Goal: Transaction & Acquisition: Purchase product/service

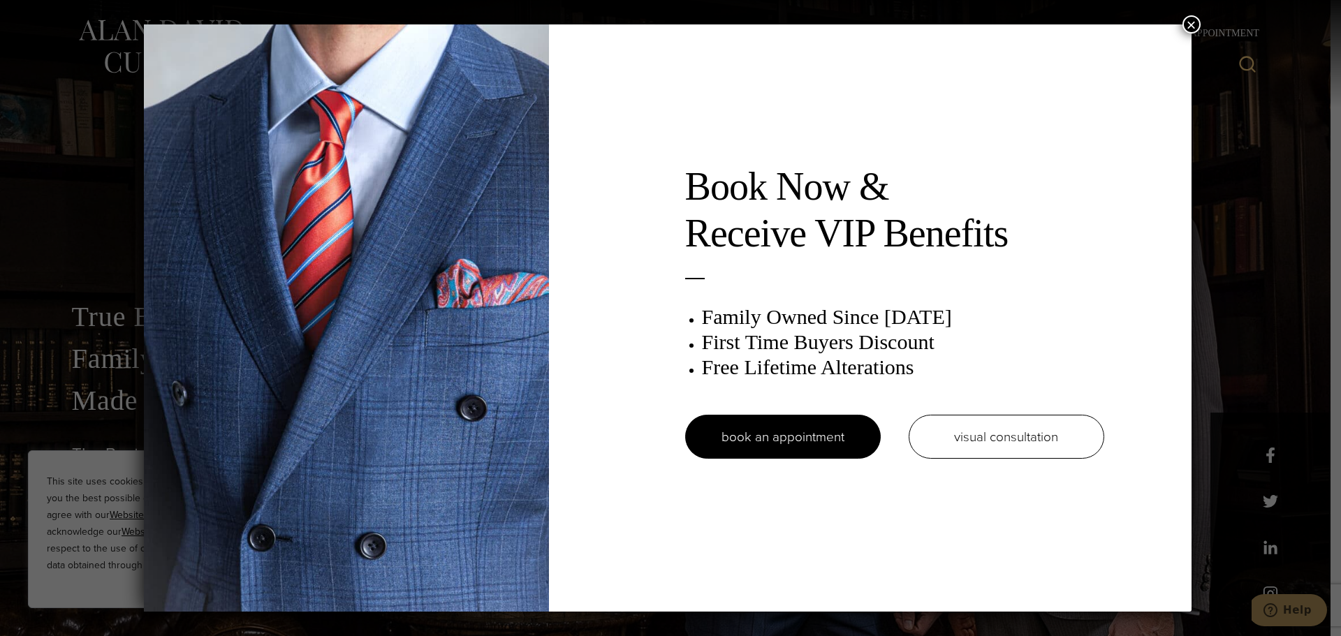
click at [1196, 22] on button "×" at bounding box center [1192, 24] width 18 height 18
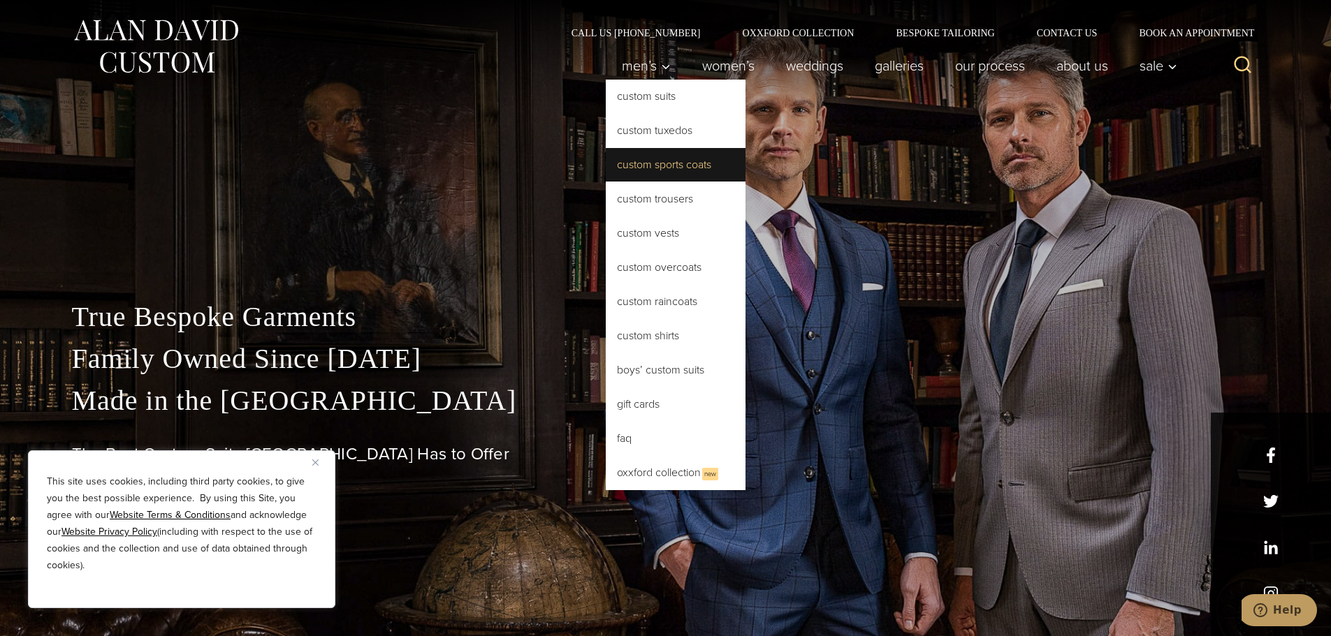
click at [676, 161] on link "Custom Sports Coats" at bounding box center [676, 165] width 140 height 34
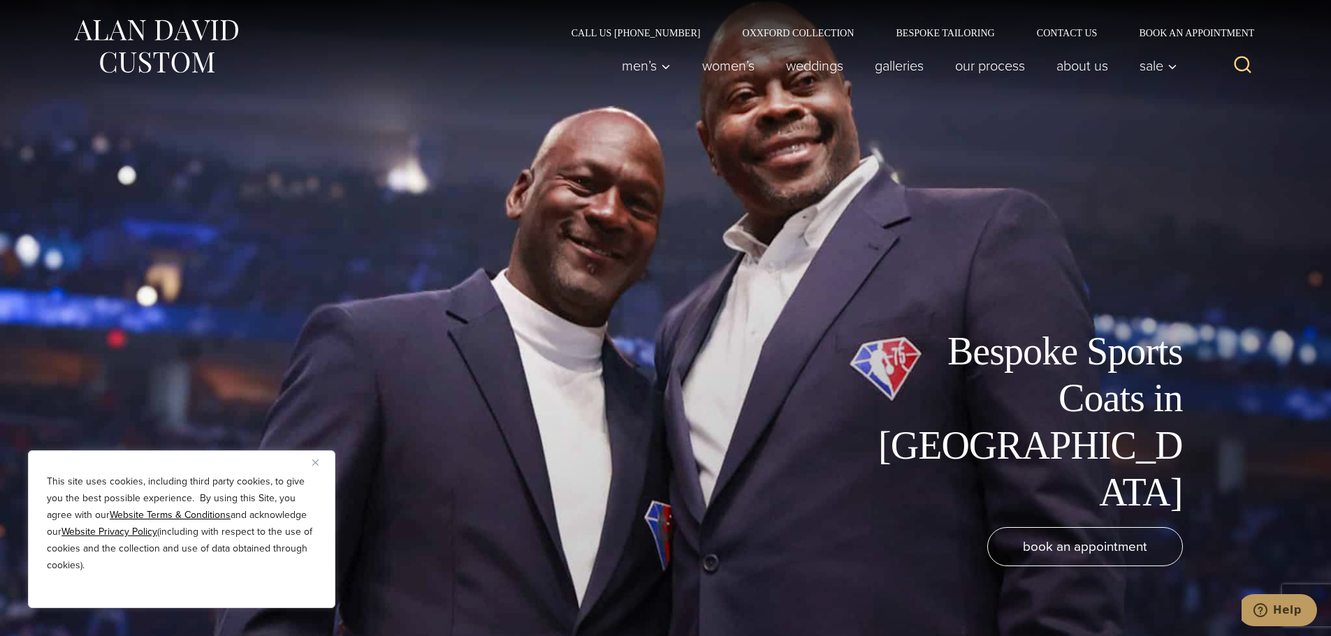
click at [312, 465] on img "Close" at bounding box center [315, 463] width 6 height 6
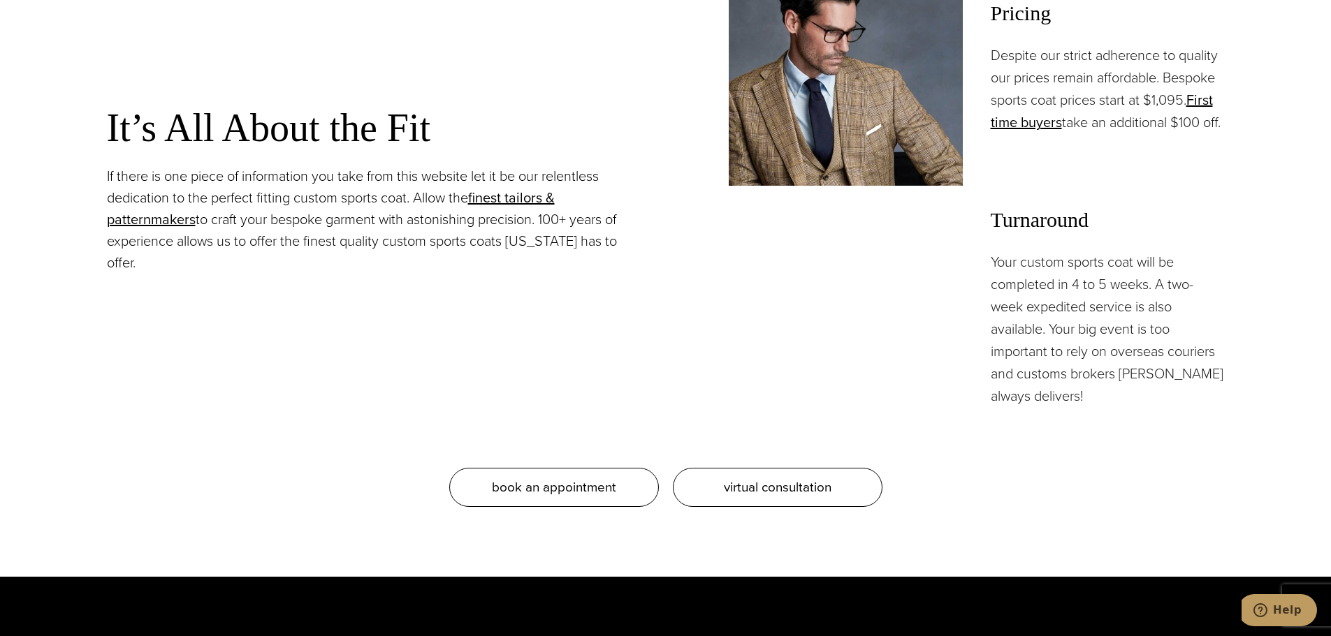
scroll to position [1188, 0]
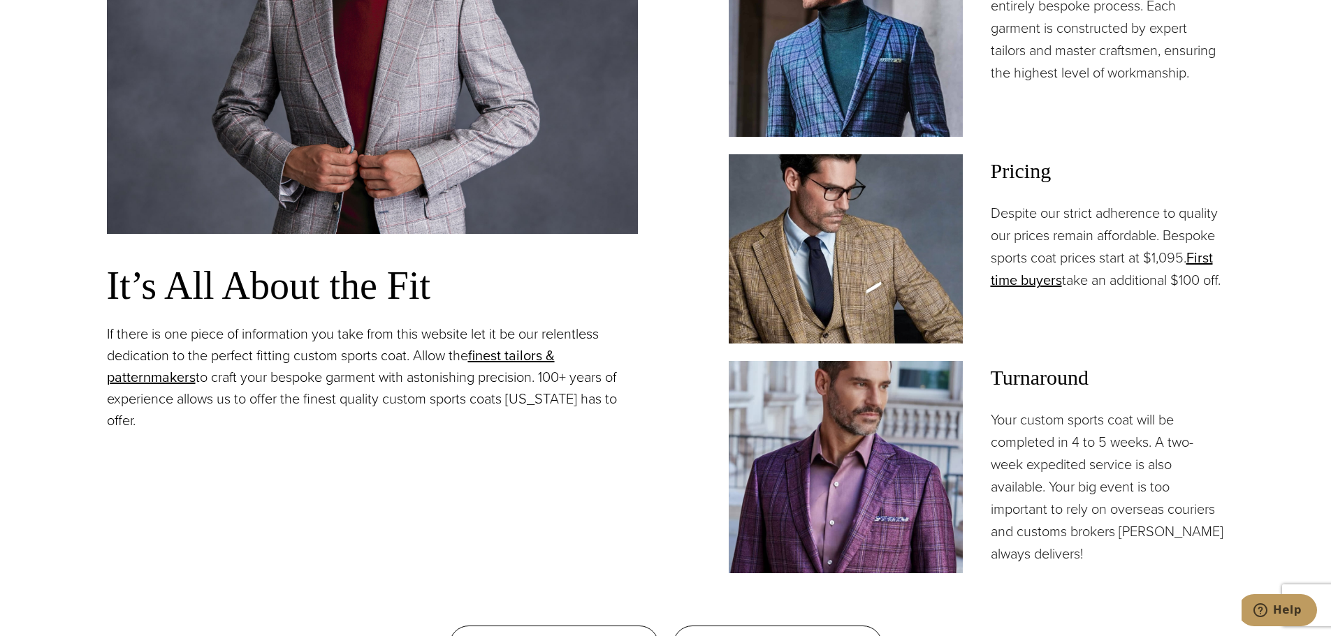
click at [1111, 281] on p "Despite our strict adherence to quality our prices remain affordable. Bespoke s…" at bounding box center [1108, 246] width 234 height 89
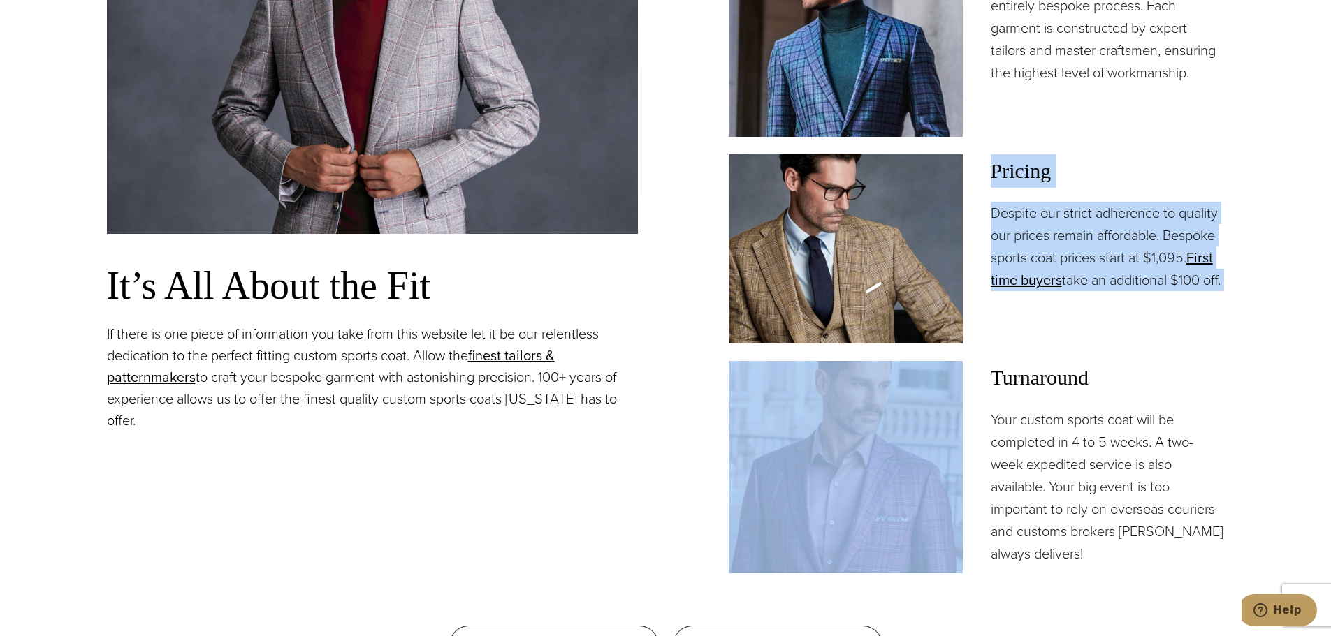
drag, startPoint x: 1111, startPoint y: 281, endPoint x: 1021, endPoint y: 161, distance: 149.8
click at [1021, 161] on div "Pricing Despite our strict adherence to quality our prices remain affordable. B…" at bounding box center [1108, 222] width 234 height 137
click at [1021, 160] on span "Pricing" at bounding box center [1108, 171] width 234 height 34
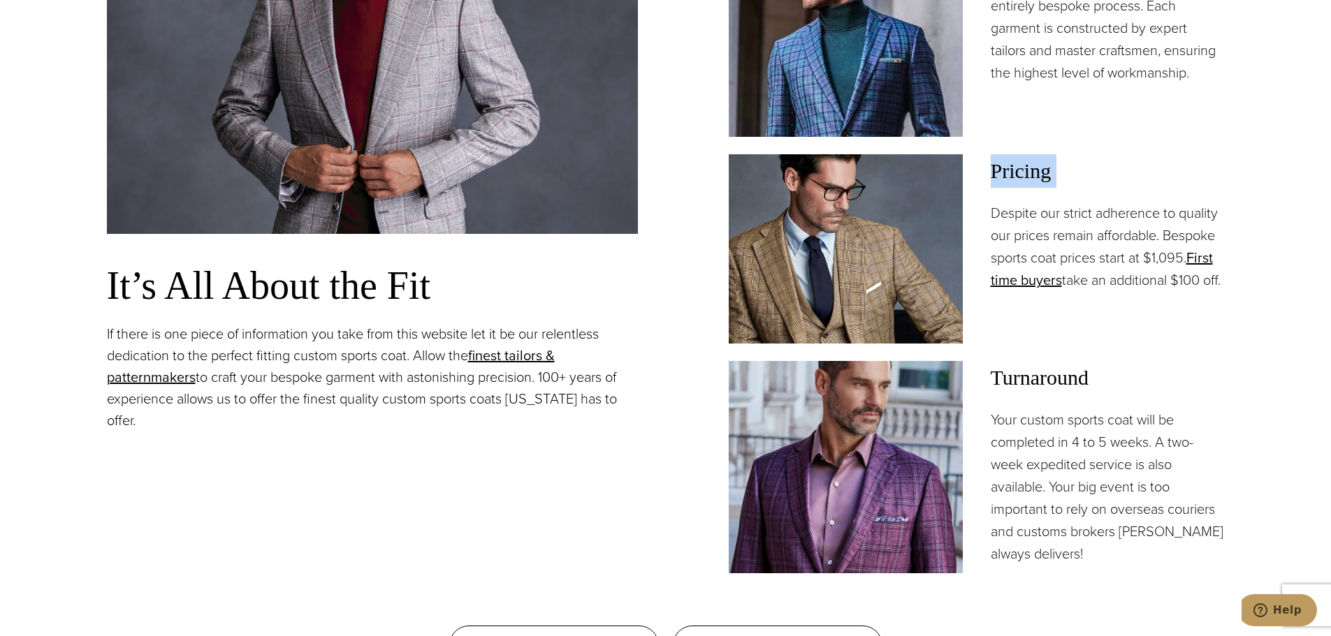
click at [1021, 160] on span "Pricing" at bounding box center [1108, 171] width 234 height 34
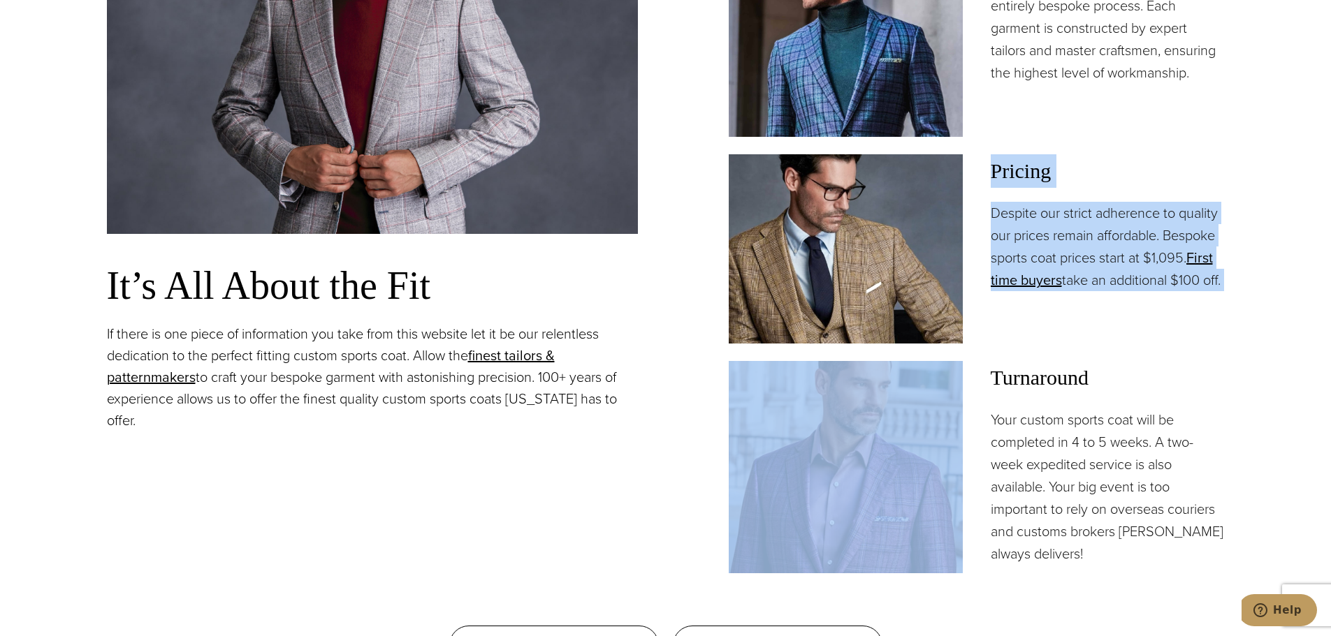
drag, startPoint x: 1021, startPoint y: 160, endPoint x: 1103, endPoint y: 259, distance: 129.0
click at [1103, 259] on div "Pricing Despite our strict adherence to quality our prices remain affordable. B…" at bounding box center [1108, 222] width 234 height 137
click at [1103, 259] on p "Despite our strict adherence to quality our prices remain affordable. Bespoke s…" at bounding box center [1108, 246] width 234 height 89
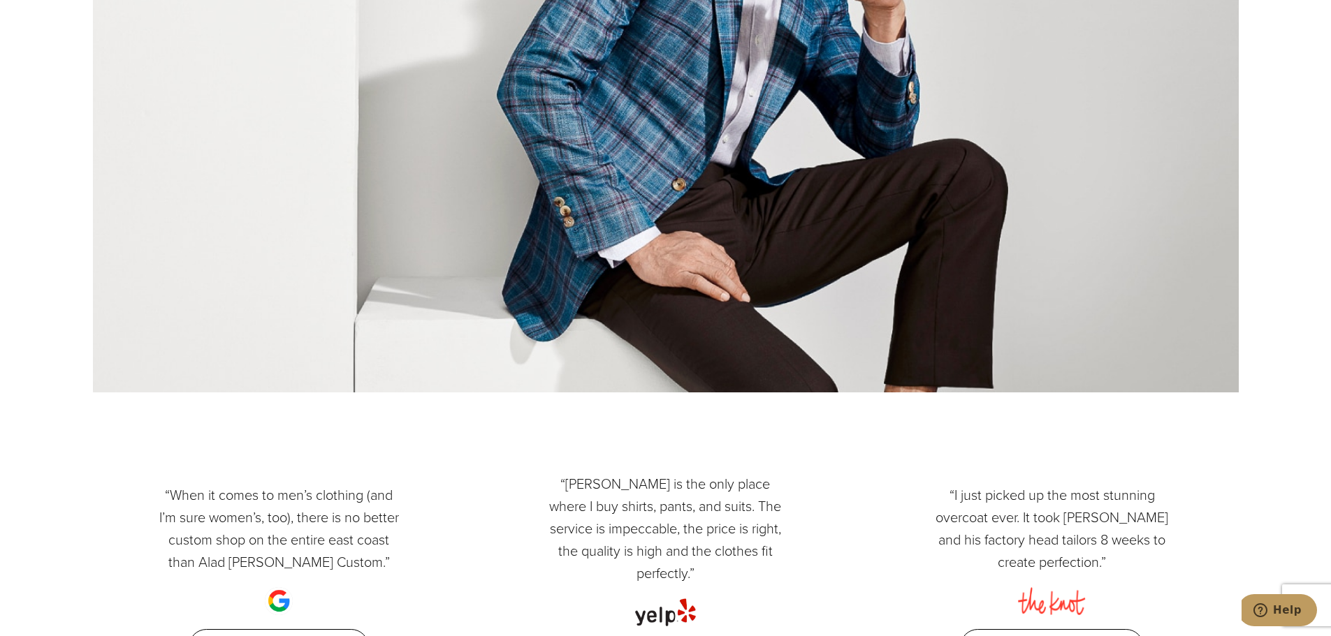
scroll to position [8103, 0]
